Goal: Task Accomplishment & Management: Complete application form

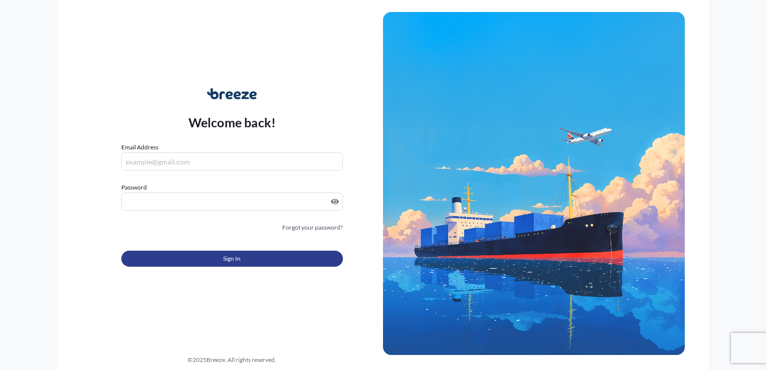
type input "[PERSON_NAME][EMAIL_ADDRESS][PERSON_NAME][DOMAIN_NAME]"
click at [244, 261] on button "Sign In" at bounding box center [232, 259] width 222 height 16
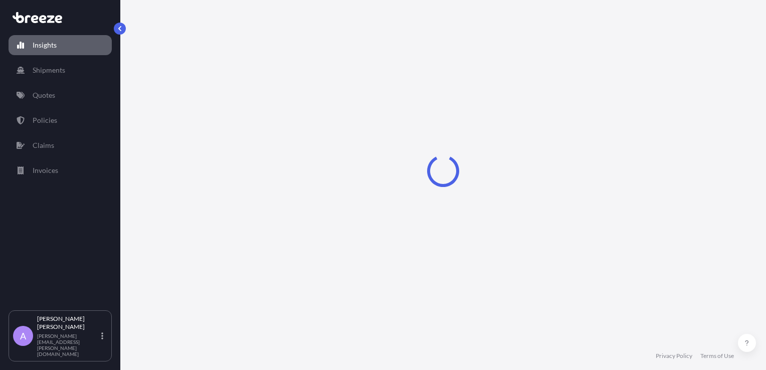
select select "2025"
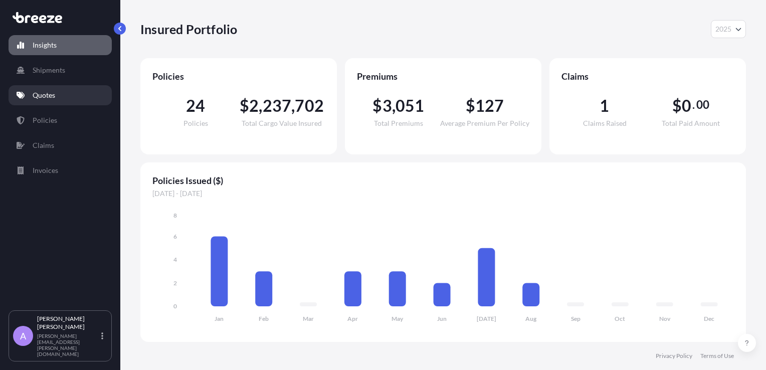
click at [37, 100] on link "Quotes" at bounding box center [60, 95] width 103 height 20
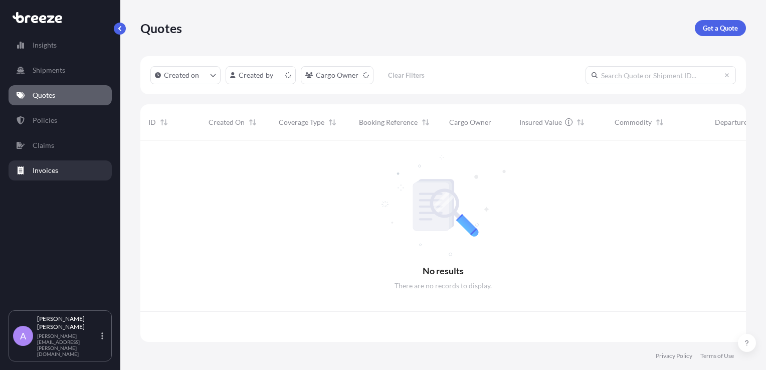
scroll to position [200, 598]
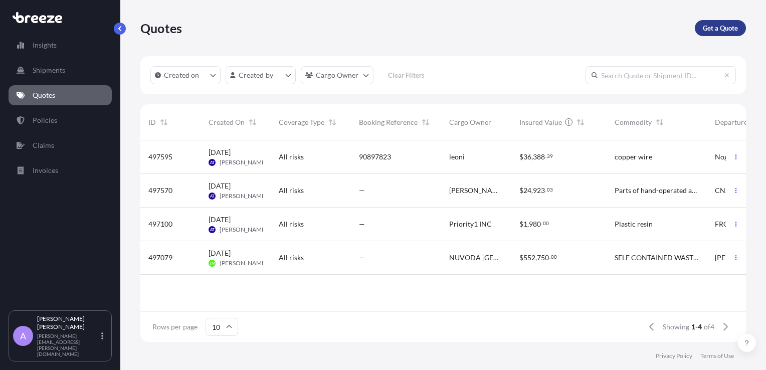
click at [710, 31] on p "Get a Quote" at bounding box center [720, 28] width 35 height 10
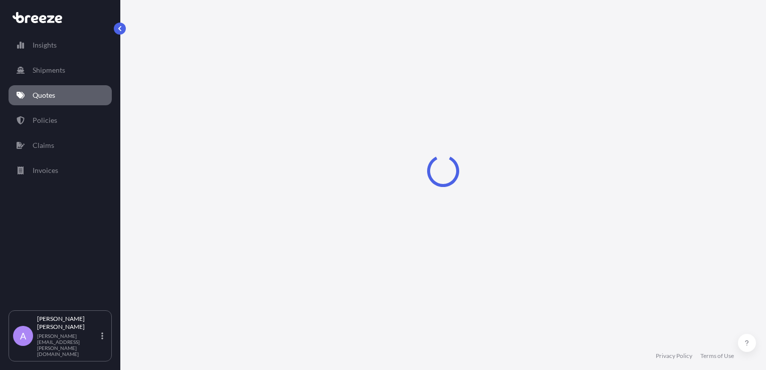
select select "Sea"
select select "1"
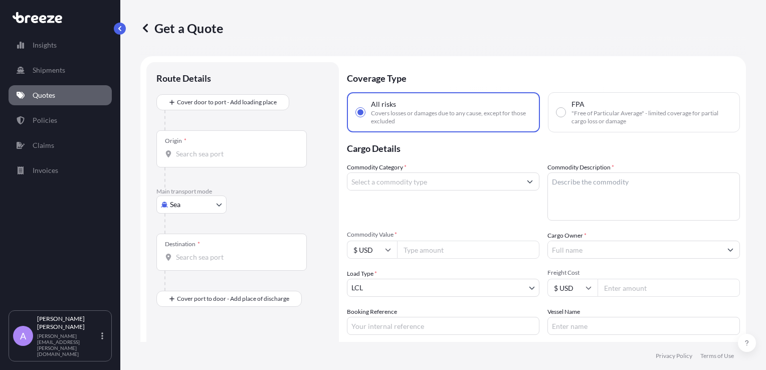
scroll to position [16, 0]
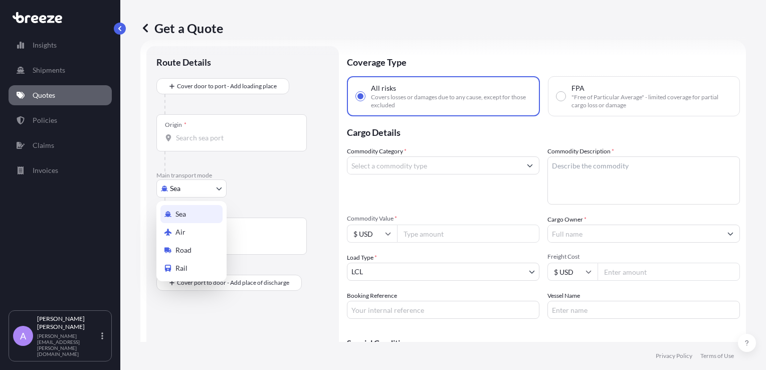
click at [180, 188] on body "Insights Shipments Quotes Policies Claims Invoices A [PERSON_NAME] [PERSON_NAME…" at bounding box center [383, 185] width 766 height 370
click at [187, 255] on div "Road" at bounding box center [191, 250] width 62 height 18
select select "Road"
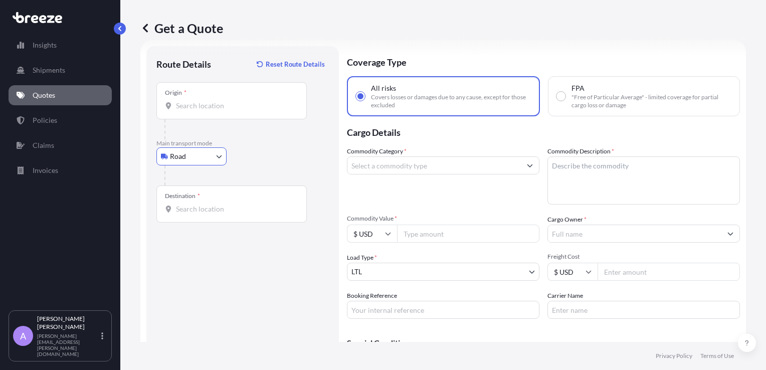
click at [193, 99] on div "Origin *" at bounding box center [231, 100] width 150 height 37
click at [193, 101] on input "Origin *" at bounding box center [235, 106] width 118 height 10
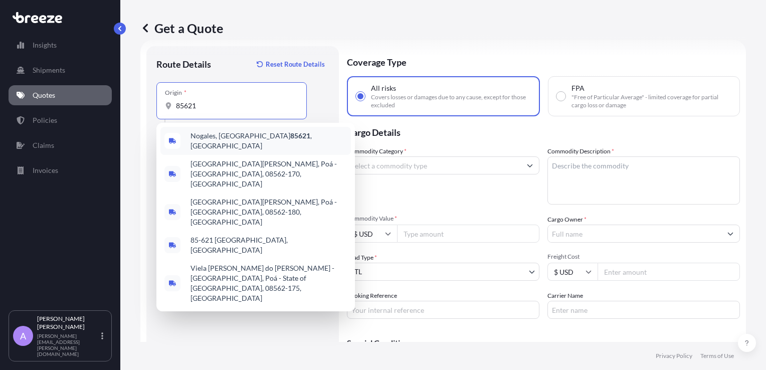
click at [227, 139] on span "Nogales, AZ 85621 , [GEOGRAPHIC_DATA]" at bounding box center [269, 141] width 156 height 20
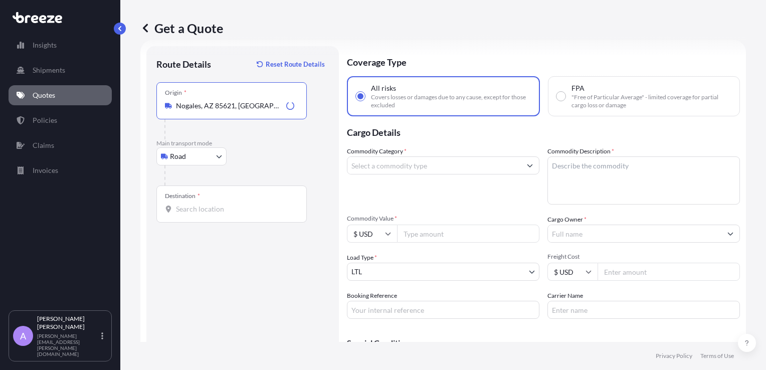
type input "Nogales, AZ 85621, [GEOGRAPHIC_DATA]"
click at [189, 206] on input "Destination *" at bounding box center [235, 209] width 118 height 10
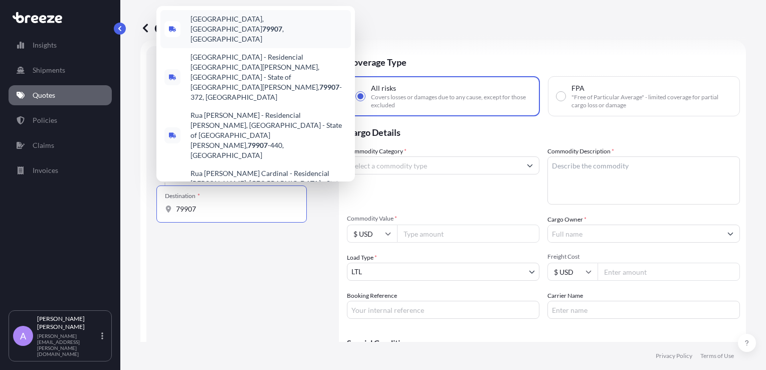
click at [213, 39] on span "[GEOGRAPHIC_DATA] , [GEOGRAPHIC_DATA]" at bounding box center [269, 29] width 156 height 30
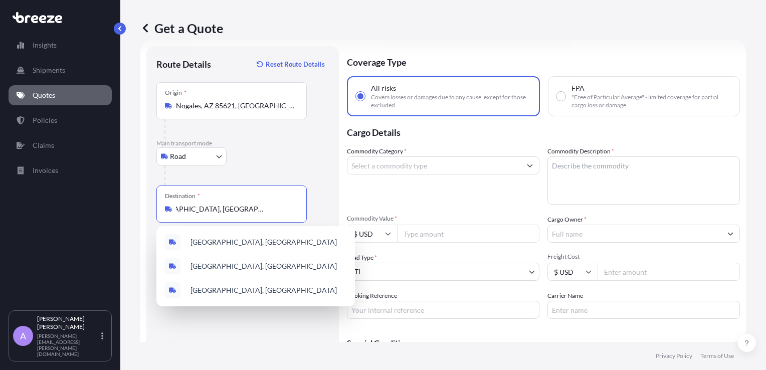
scroll to position [0, 19]
type input "[GEOGRAPHIC_DATA], [GEOGRAPHIC_DATA]"
drag, startPoint x: 307, startPoint y: 163, endPoint x: 287, endPoint y: 165, distance: 19.7
click at [306, 163] on div "Road Sea Air Road Rail" at bounding box center [242, 156] width 173 height 18
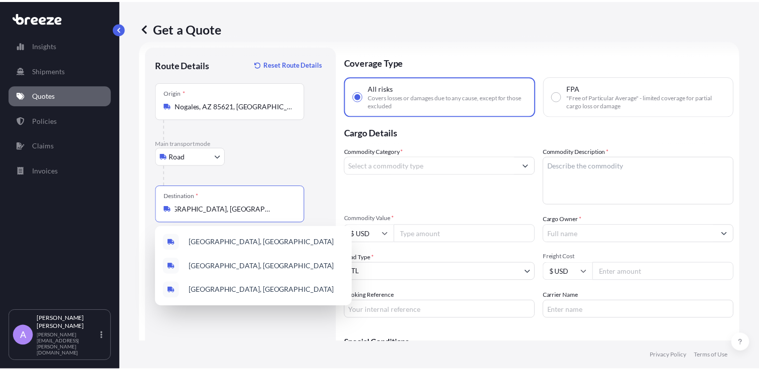
scroll to position [0, 0]
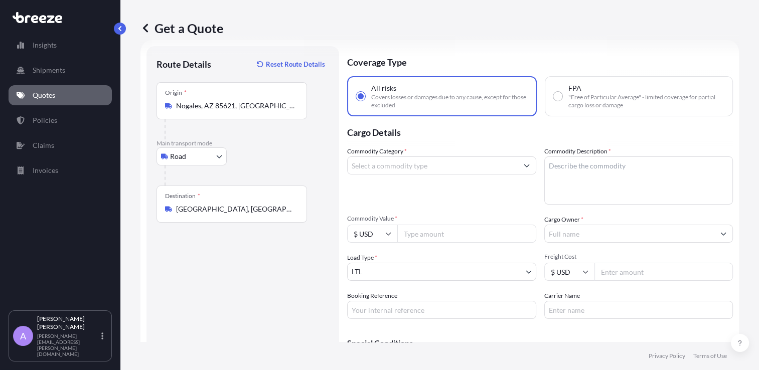
click at [383, 169] on input "Commodity Category *" at bounding box center [433, 165] width 170 height 18
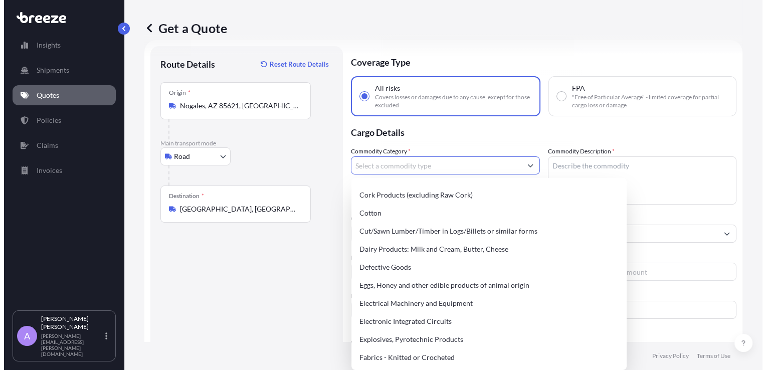
scroll to position [552, 0]
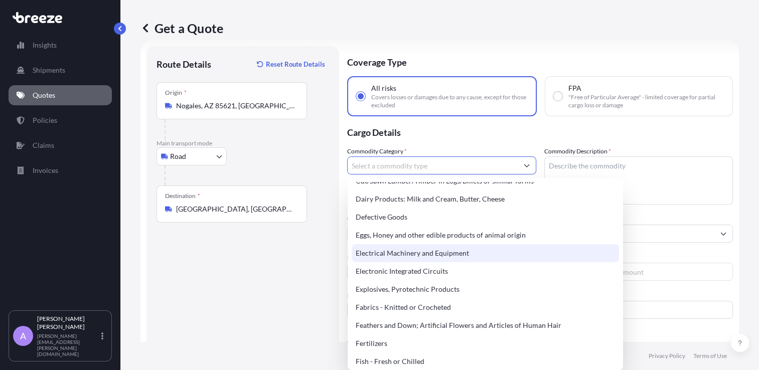
click at [437, 254] on div "Electrical Machinery and Equipment" at bounding box center [485, 253] width 267 height 18
type input "Electrical Machinery and Equipment"
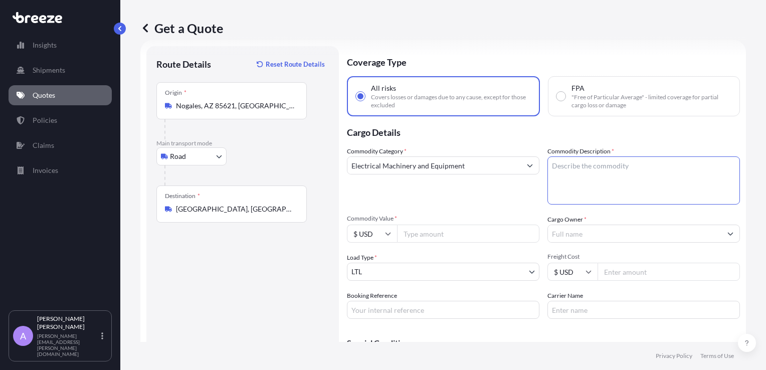
click at [557, 170] on textarea "Commodity Description *" at bounding box center [644, 180] width 193 height 48
type textarea "EMPALME/HMO"
click at [435, 233] on input "Commodity Value *" at bounding box center [468, 234] width 142 height 18
click at [419, 233] on input "Commodity Value *" at bounding box center [468, 234] width 142 height 18
type input "98207.77"
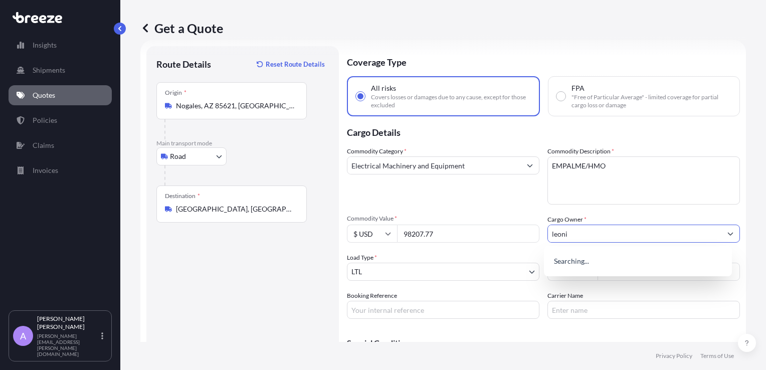
type input "leoni"
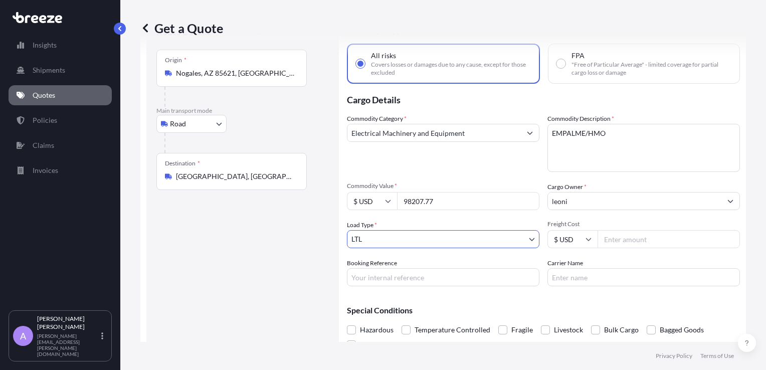
scroll to position [66, 0]
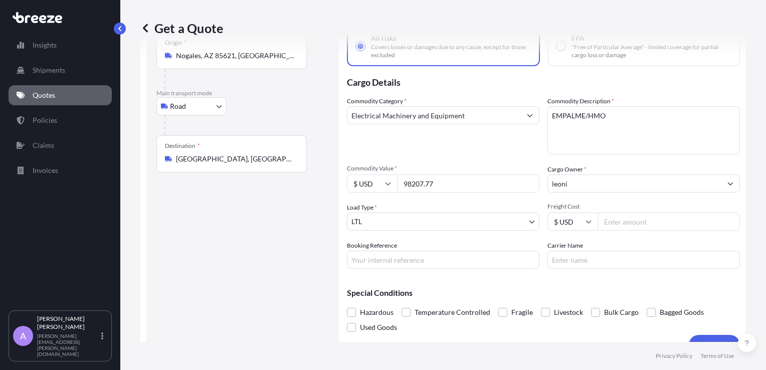
click at [614, 225] on input "Freight Cost" at bounding box center [669, 222] width 142 height 18
type input "1800"
type input "RMA RW/LKP/[GEOGRAPHIC_DATA]"
type input "l"
drag, startPoint x: 555, startPoint y: 254, endPoint x: 568, endPoint y: 256, distance: 13.2
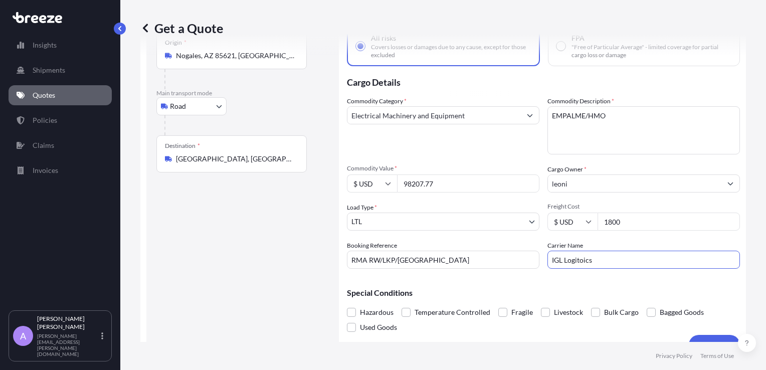
click at [557, 254] on input "IGL Logitoics" at bounding box center [644, 260] width 193 height 18
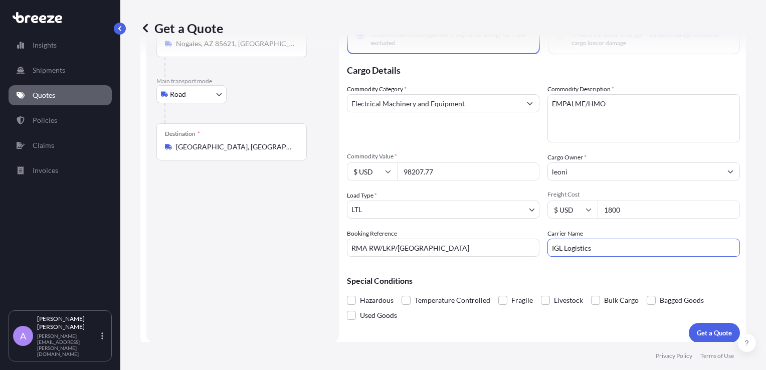
scroll to position [84, 0]
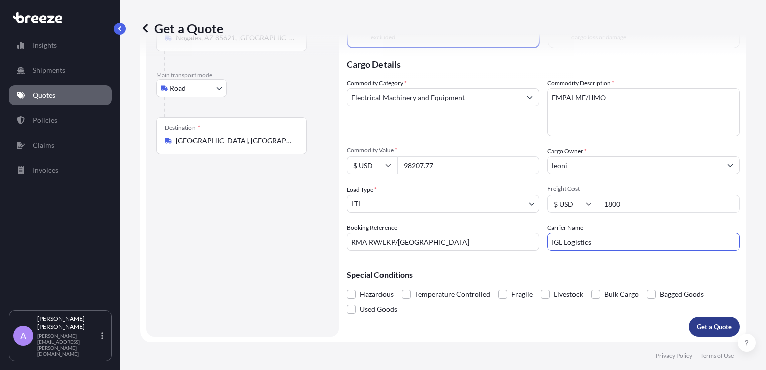
type input "IGL Logistics"
click at [712, 326] on p "Get a Quote" at bounding box center [714, 327] width 35 height 10
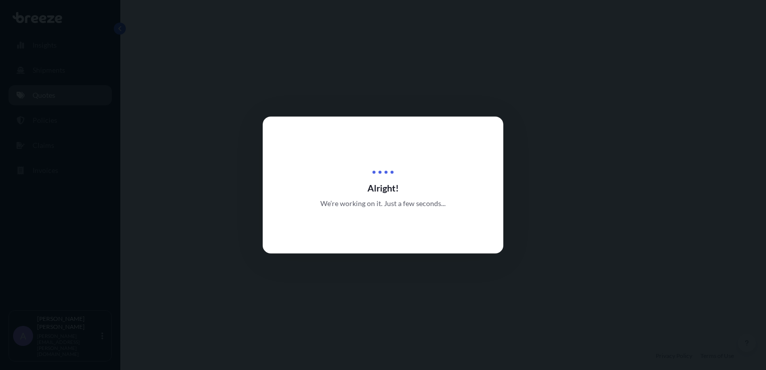
select select "Road"
select select "1"
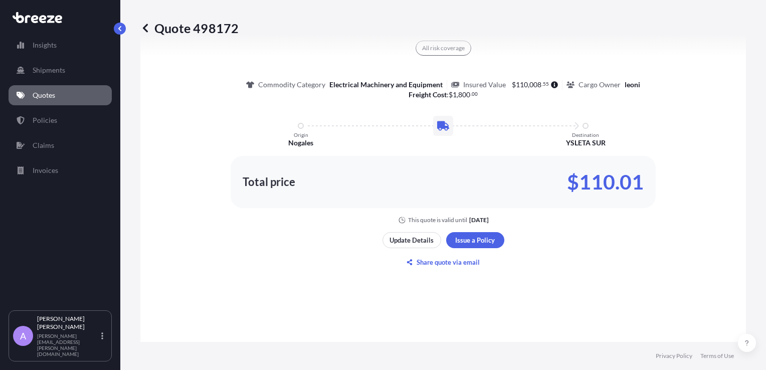
scroll to position [637, 0]
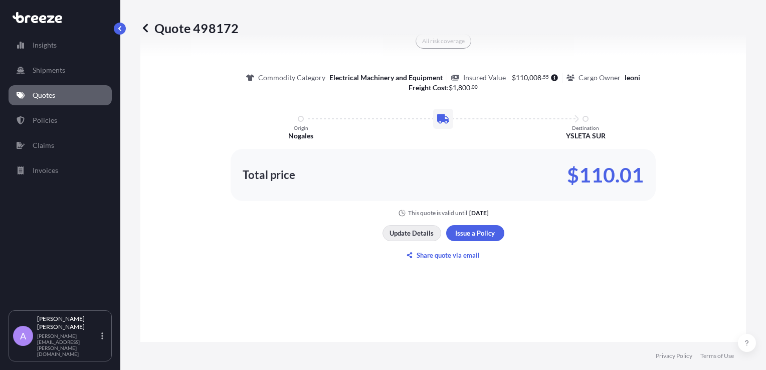
click at [399, 234] on p "Update Details" at bounding box center [412, 233] width 44 height 10
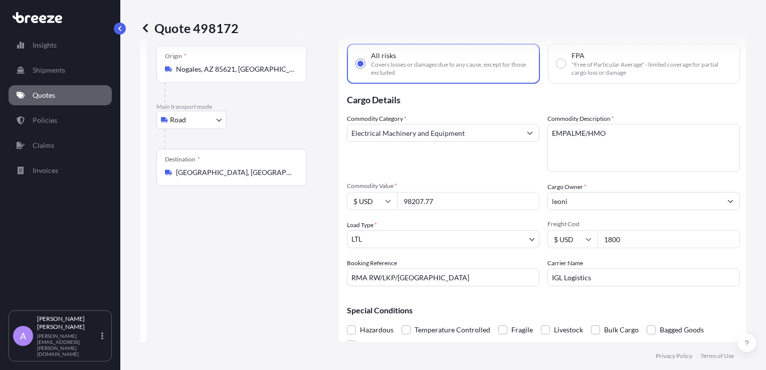
scroll to position [16, 0]
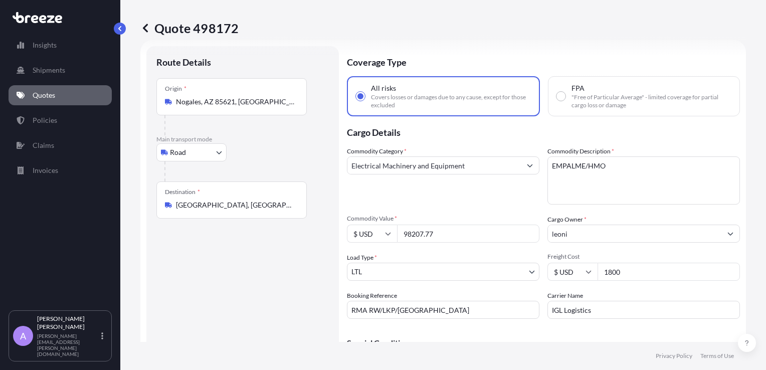
click at [441, 235] on input "98207.77" at bounding box center [468, 234] width 142 height 18
type input "9"
type input "49102.38"
drag, startPoint x: 443, startPoint y: 230, endPoint x: 350, endPoint y: 243, distance: 94.2
click at [350, 242] on div "Commodity Category * Electrical Machinery and Equipment Commodity Description *…" at bounding box center [543, 232] width 393 height 173
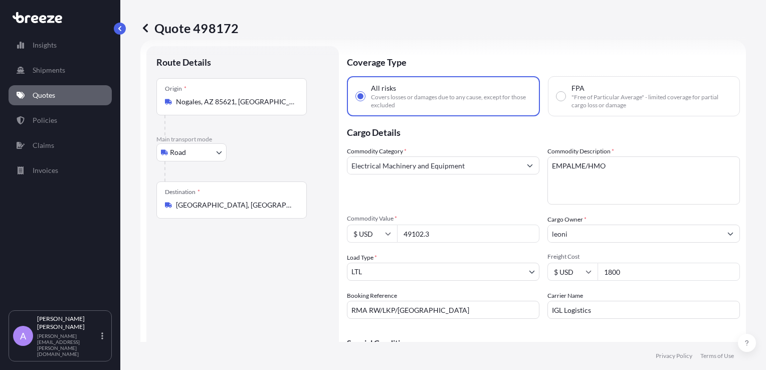
type input "49102.38"
drag, startPoint x: 629, startPoint y: 272, endPoint x: 542, endPoint y: 274, distance: 87.8
click at [542, 274] on div "Commodity Category * Electrical Machinery and Equipment Commodity Description *…" at bounding box center [543, 232] width 393 height 173
type input "1000"
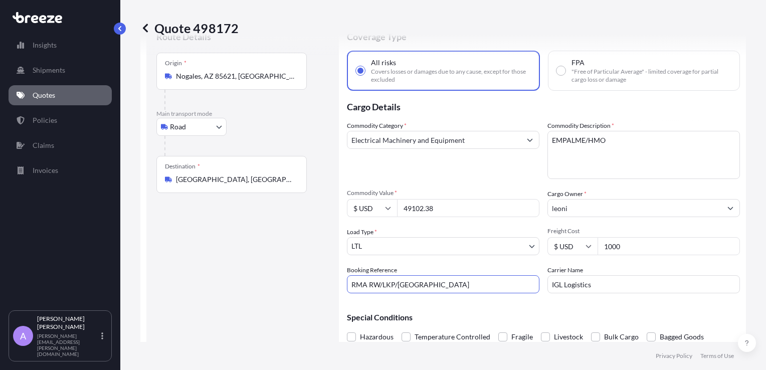
scroll to position [66, 0]
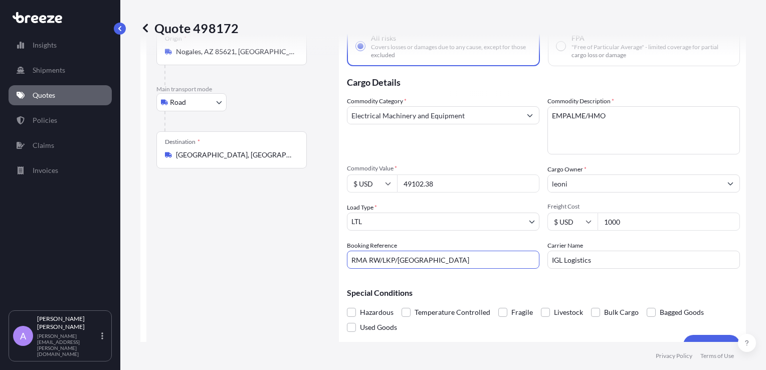
click at [525, 218] on body "Insights Shipments Quotes Policies Claims Invoices A [PERSON_NAME] [PERSON_NAME…" at bounding box center [383, 185] width 766 height 370
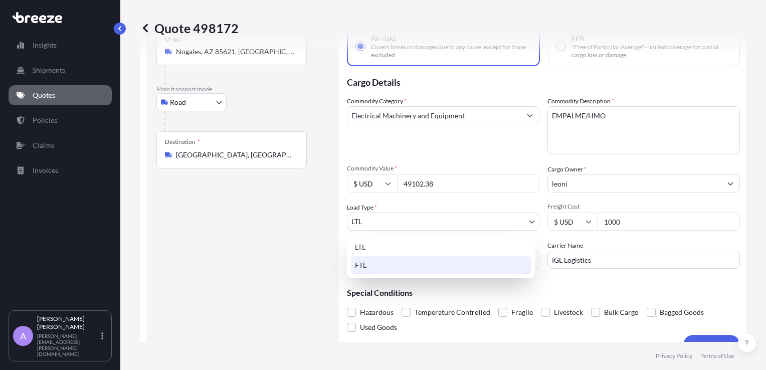
click at [369, 268] on div "FTL" at bounding box center [441, 265] width 181 height 18
select select "2"
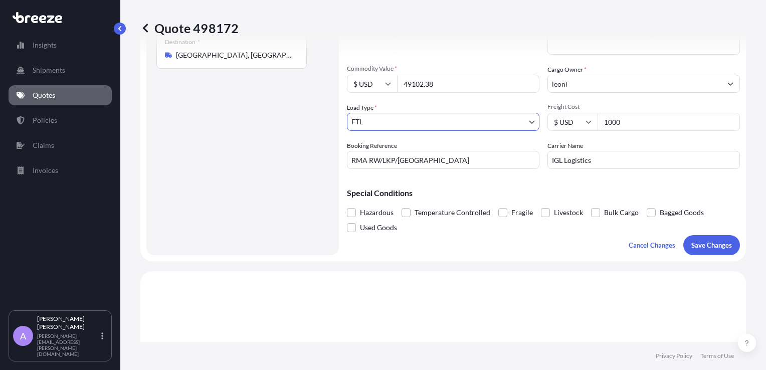
scroll to position [167, 0]
click at [707, 244] on p "Save Changes" at bounding box center [712, 245] width 41 height 10
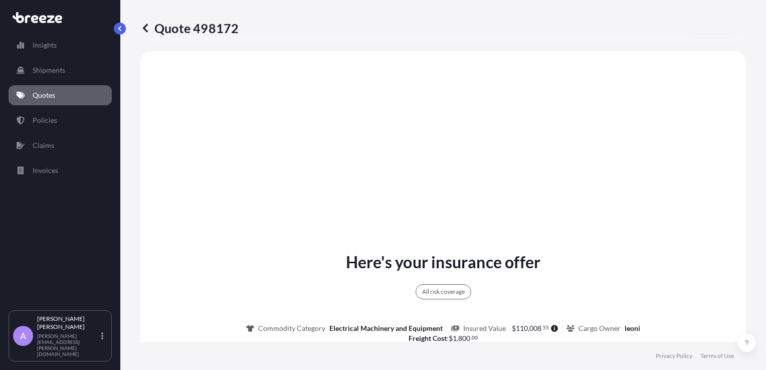
select select "Road"
select select "2"
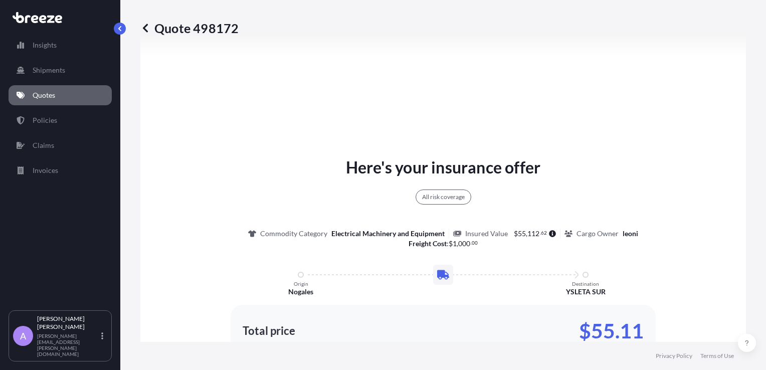
scroll to position [449, 0]
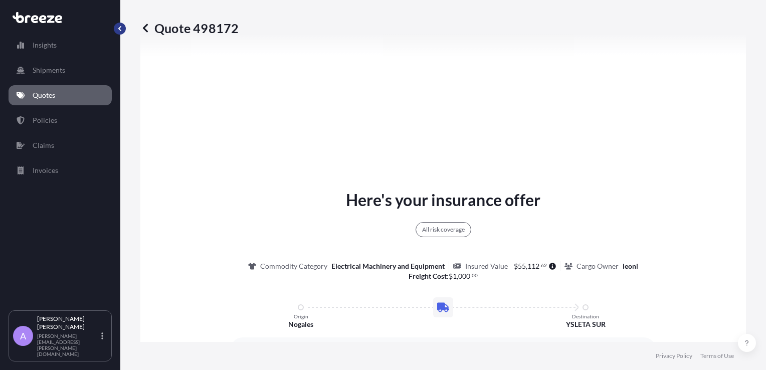
click at [123, 31] on button "button" at bounding box center [120, 29] width 12 height 12
click at [50, 101] on link "Quotes" at bounding box center [60, 95] width 103 height 20
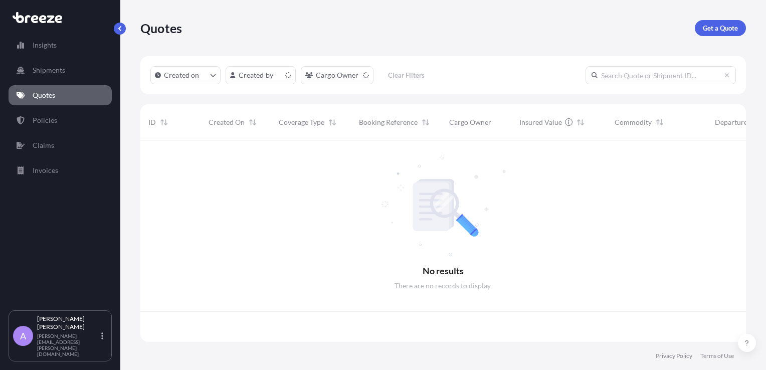
scroll to position [200, 598]
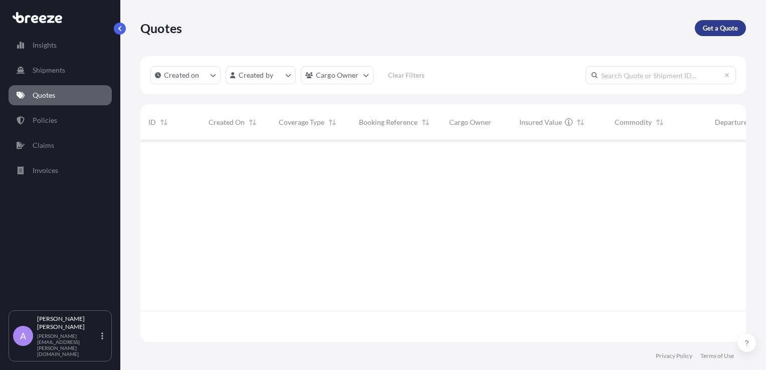
click at [725, 27] on p "Get a Quote" at bounding box center [720, 28] width 35 height 10
select select "Sea"
select select "1"
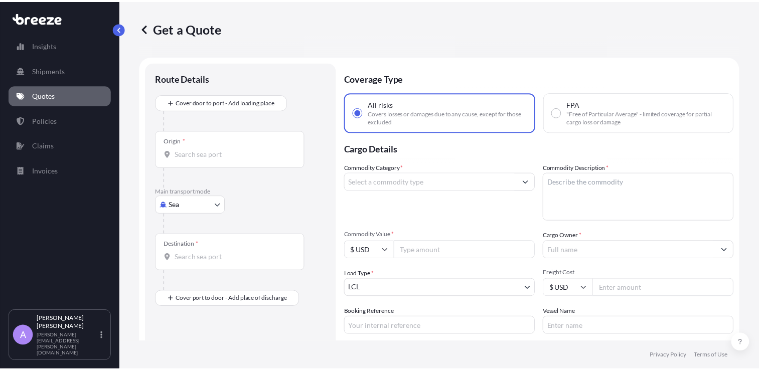
scroll to position [16, 0]
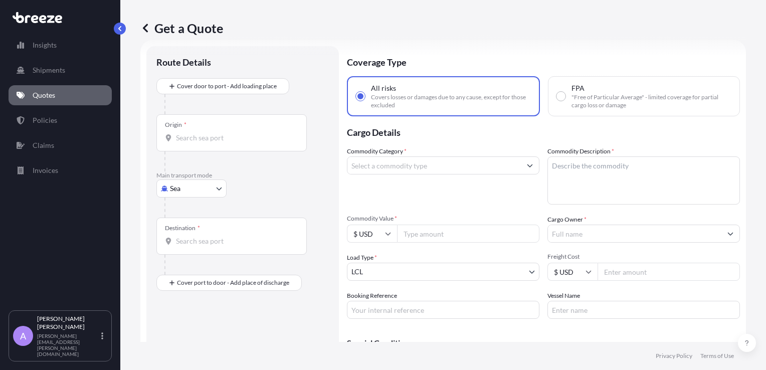
click at [205, 190] on body "Insights Shipments Quotes Policies Claims Invoices A [PERSON_NAME] [PERSON_NAME…" at bounding box center [383, 185] width 766 height 370
click at [192, 250] on div "Road" at bounding box center [191, 250] width 62 height 18
select select "Road"
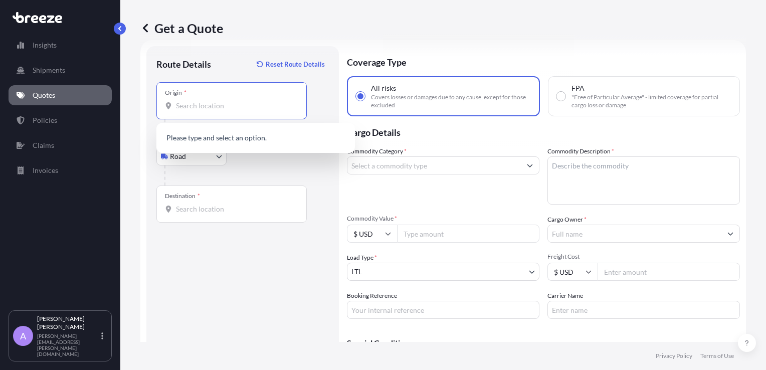
click at [181, 101] on input "Origin *" at bounding box center [235, 106] width 118 height 10
click at [186, 107] on input "Origin *" at bounding box center [235, 106] width 118 height 10
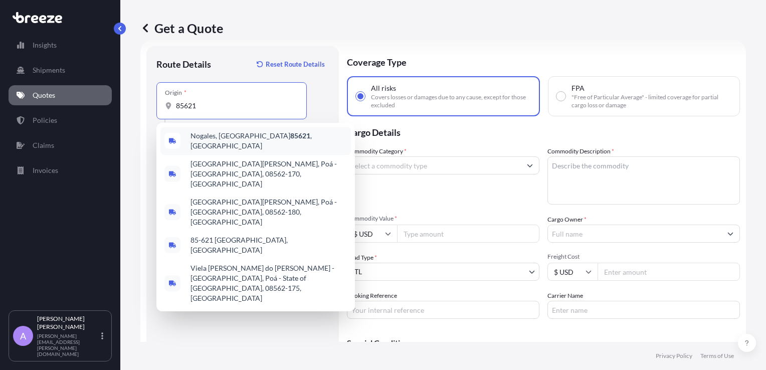
click at [217, 143] on span "Nogales, AZ 85621 , [GEOGRAPHIC_DATA]" at bounding box center [269, 141] width 156 height 20
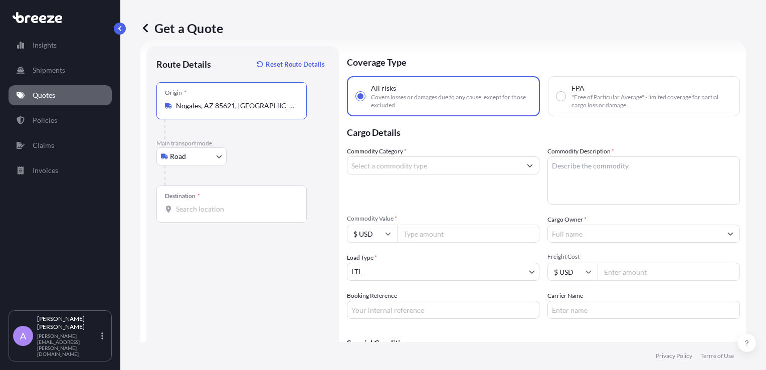
type input "Nogales, AZ 85621, [GEOGRAPHIC_DATA]"
click at [194, 202] on div "Destination *" at bounding box center [231, 204] width 150 height 37
click at [194, 204] on input "Destination *" at bounding box center [235, 209] width 118 height 10
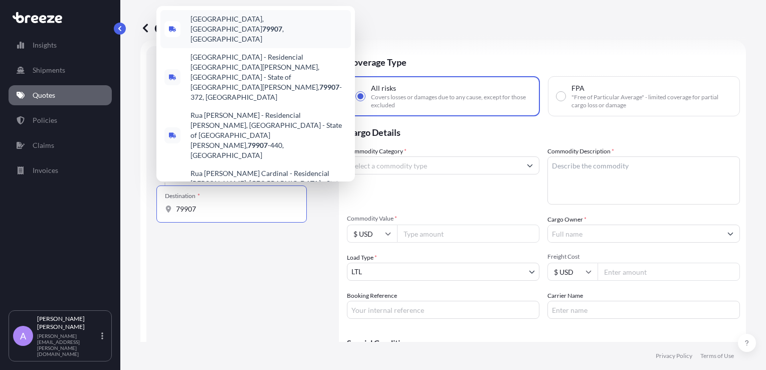
click at [227, 39] on span "[GEOGRAPHIC_DATA] , [GEOGRAPHIC_DATA]" at bounding box center [269, 29] width 156 height 30
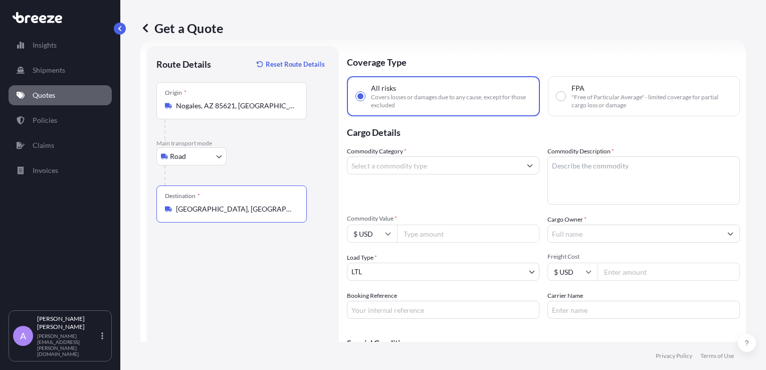
type input "[GEOGRAPHIC_DATA], [GEOGRAPHIC_DATA]"
click at [381, 168] on input "Commodity Category *" at bounding box center [435, 165] width 174 height 18
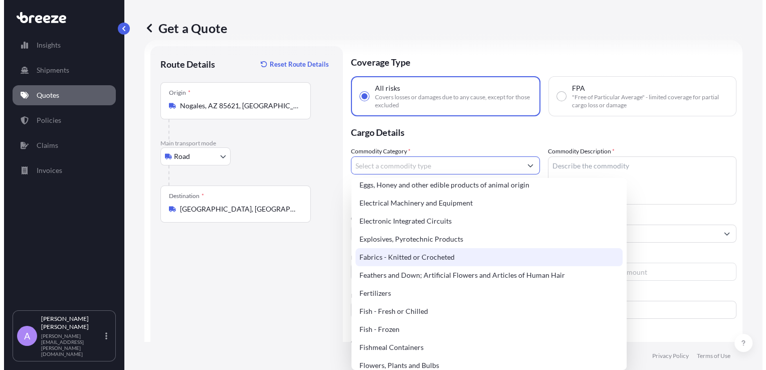
scroll to position [552, 0]
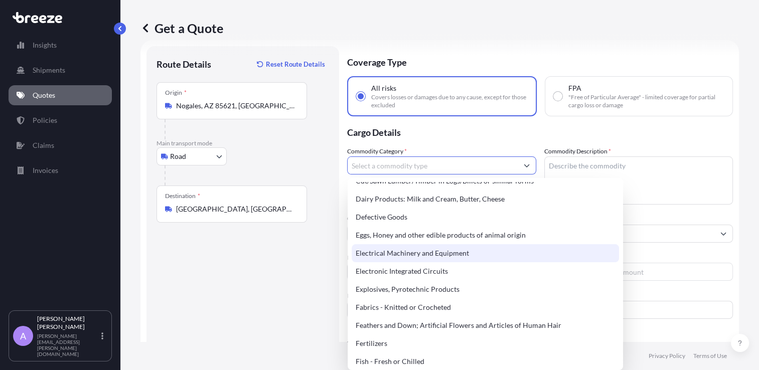
click at [420, 256] on div "Electrical Machinery and Equipment" at bounding box center [485, 253] width 267 height 18
type input "Electrical Machinery and Equipment"
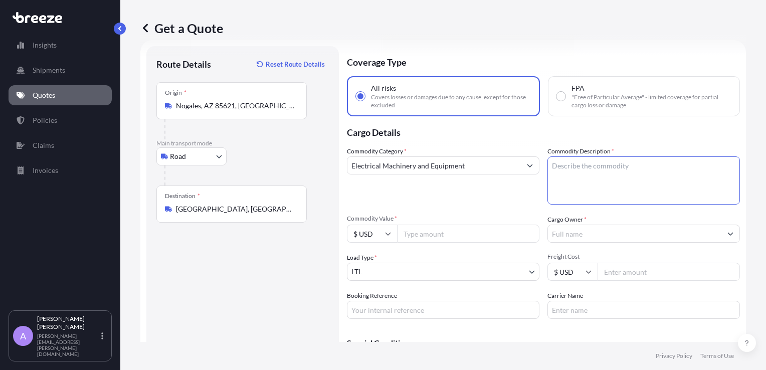
click at [564, 171] on textarea "Commodity Description *" at bounding box center [644, 180] width 193 height 48
type textarea "EMPALME/HMO"
click at [415, 233] on input "Commodity Value *" at bounding box center [468, 234] width 142 height 18
type input "49102.38"
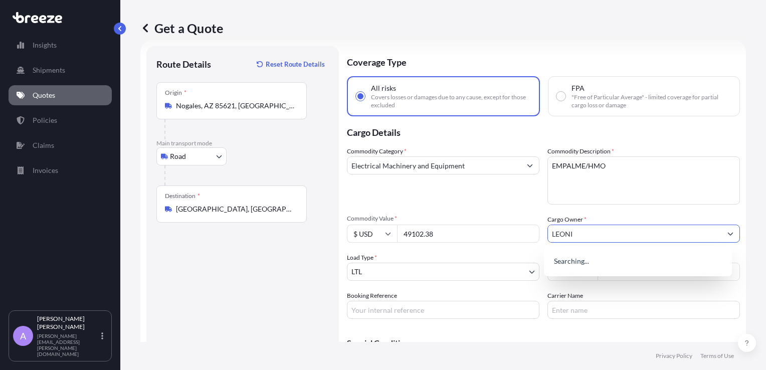
type input "LEONI"
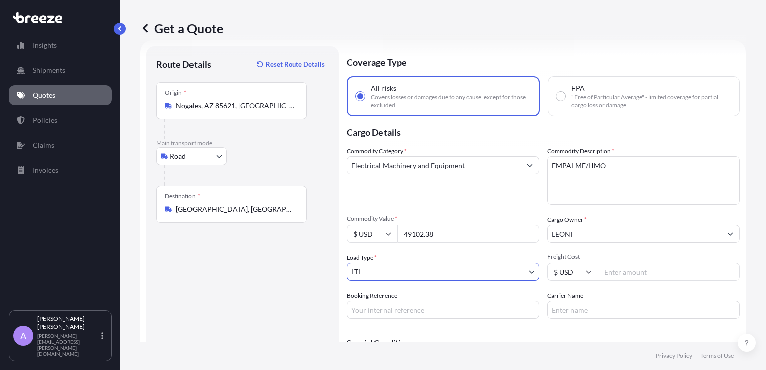
click at [415, 273] on body "15 options available. 9 options available. 0 options available. Insights Shipme…" at bounding box center [383, 185] width 766 height 370
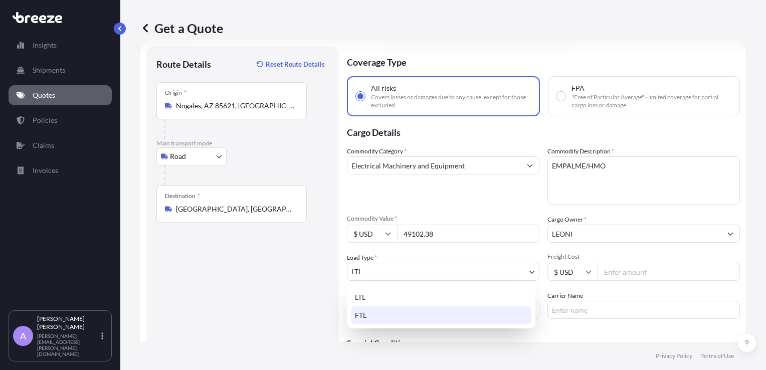
click at [388, 314] on div "FTL" at bounding box center [441, 315] width 181 height 18
select select "2"
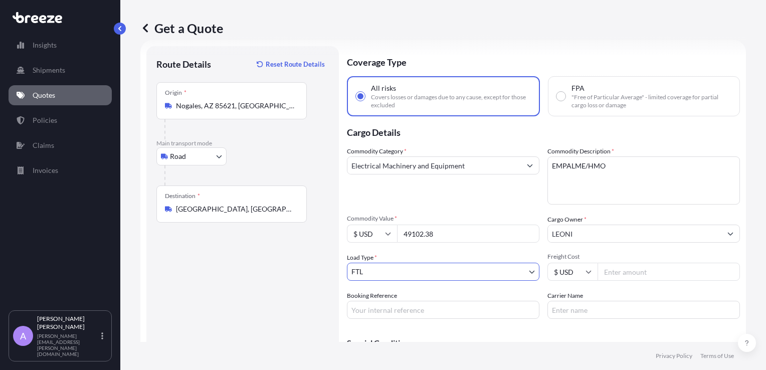
click at [622, 275] on input "Freight Cost" at bounding box center [669, 272] width 142 height 18
type input "800.00"
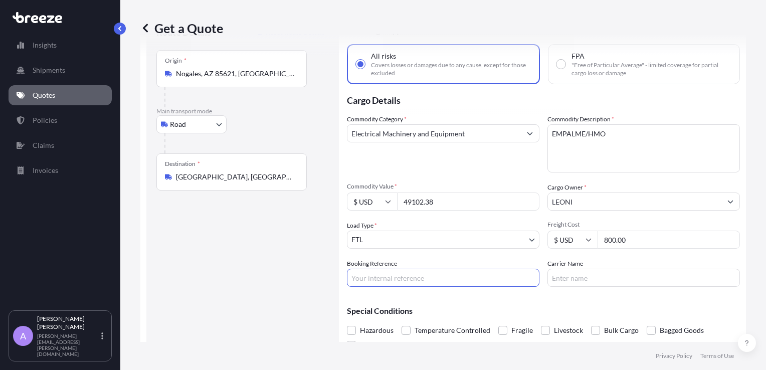
scroll to position [66, 0]
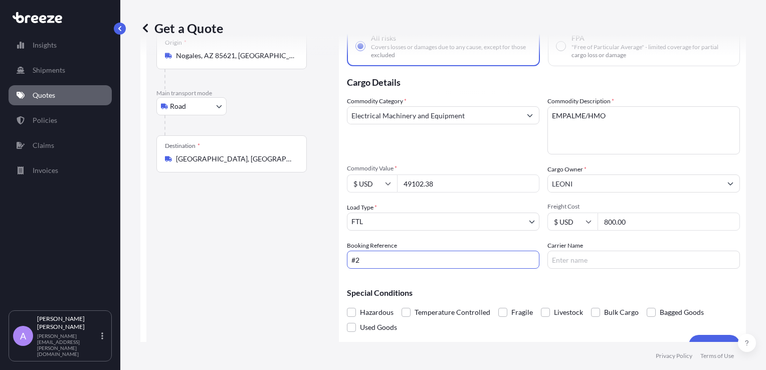
type input "#2"
click at [558, 261] on input "Carrier Name" at bounding box center [644, 260] width 193 height 18
type input "IGL Logistics"
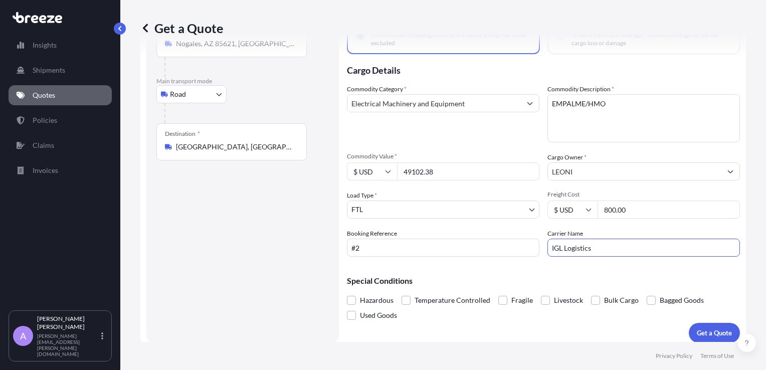
scroll to position [84, 0]
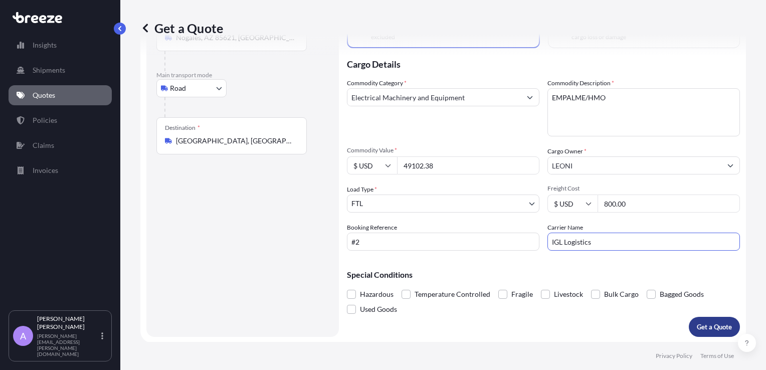
click at [712, 327] on p "Get a Quote" at bounding box center [714, 327] width 35 height 10
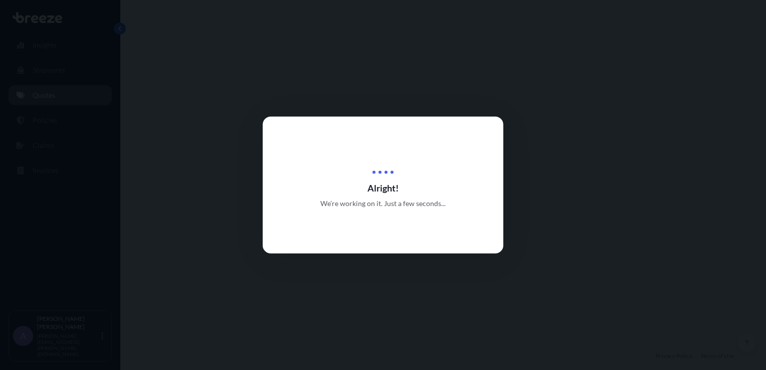
select select "Road"
select select "2"
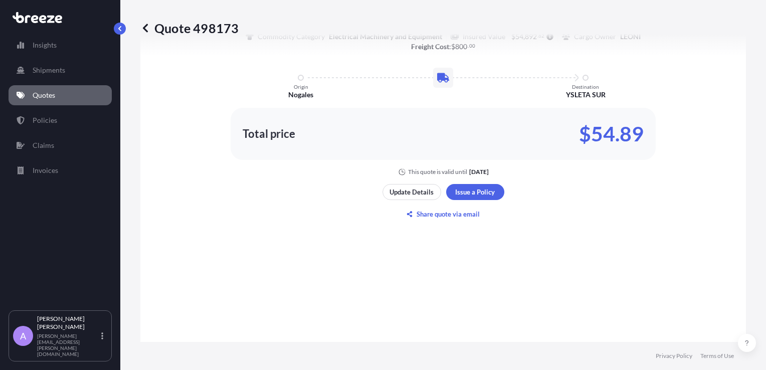
scroll to position [688, 0]
